Goal: Information Seeking & Learning: Learn about a topic

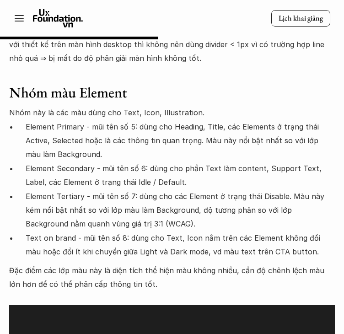
scroll to position [4066, 0]
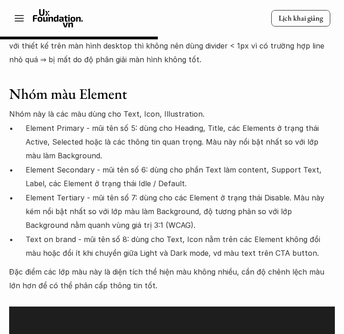
click at [189, 191] on p "Element Tertiary - mũi tên số 7: dùng cho các Element ở trạng thái Disable. Màu…" at bounding box center [180, 212] width 309 height 42
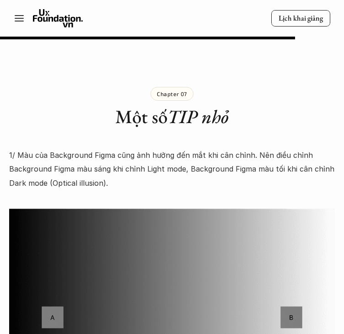
scroll to position [7572, 0]
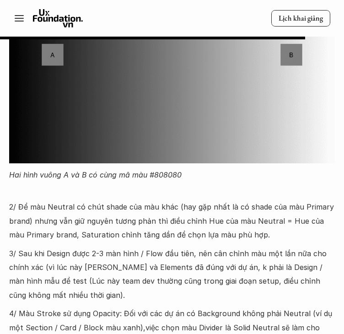
scroll to position [7846, 0]
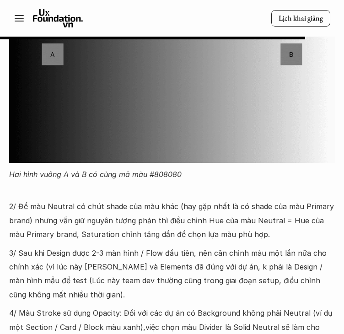
click at [66, 116] on img at bounding box center [172, 54] width 326 height 217
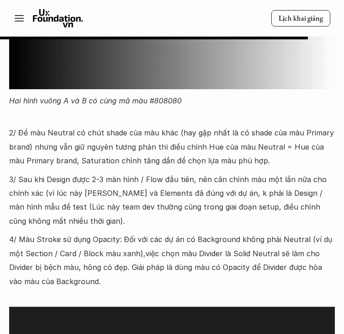
scroll to position [7919, 0]
